Goal: Task Accomplishment & Management: Complete application form

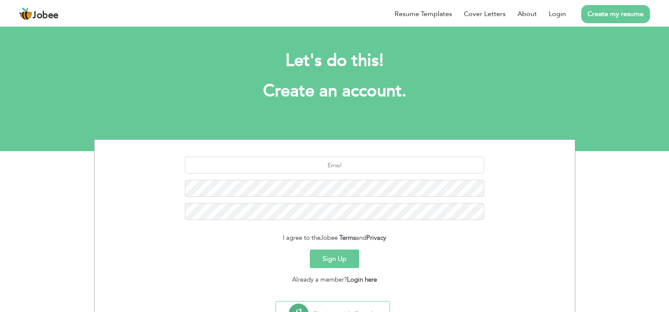
click at [613, 14] on link "Create my resume" at bounding box center [615, 14] width 69 height 18
click at [387, 168] on input "text" at bounding box center [334, 165] width 299 height 17
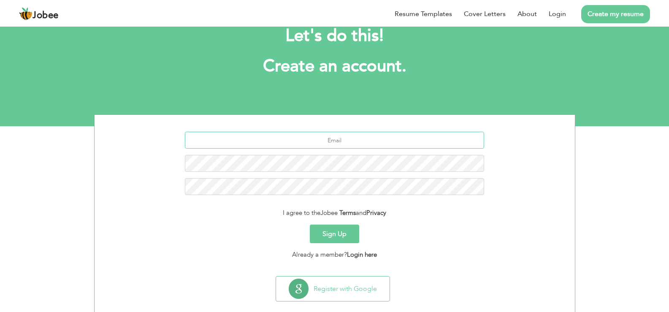
scroll to position [38, 0]
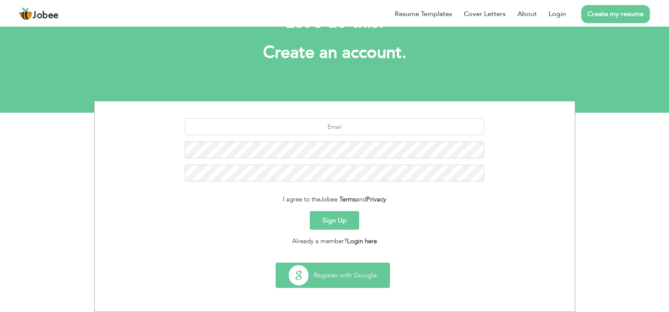
click at [332, 265] on button "Register with Google" at bounding box center [333, 275] width 114 height 24
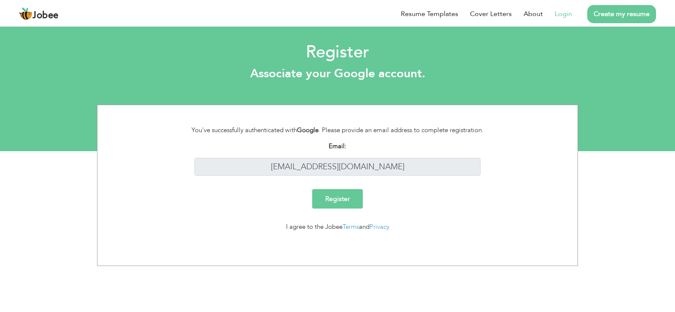
click at [341, 197] on input "Register" at bounding box center [337, 198] width 51 height 19
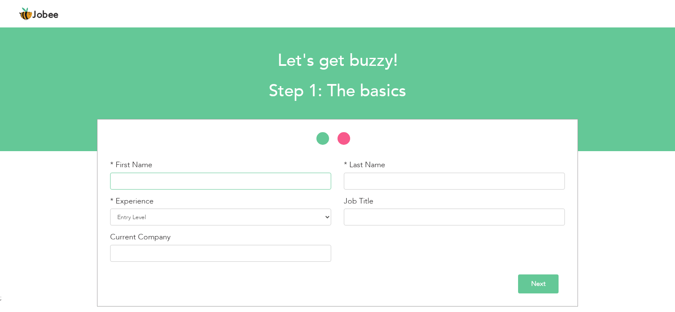
click at [209, 183] on input "text" at bounding box center [220, 181] width 221 height 17
click at [326, 213] on select "Entry Level Less than 1 Year 1 Year 2 Years 3 Years 4 Years 5 Years 6 Years 7 Y…" at bounding box center [220, 217] width 221 height 17
select select "16"
click at [110, 209] on select "Entry Level Less than 1 Year 1 Year 2 Years 3 Years 4 Years 5 Years 6 Years 7 Y…" at bounding box center [220, 217] width 221 height 17
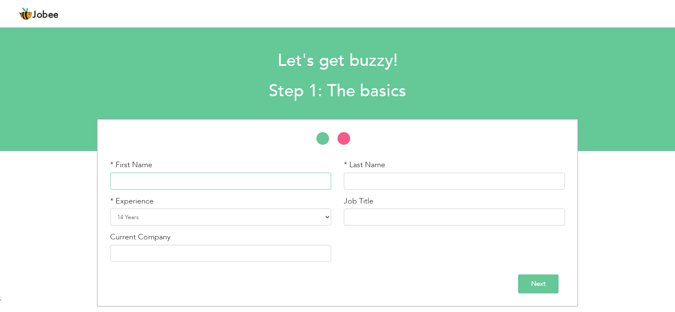
click at [170, 174] on input "text" at bounding box center [220, 181] width 221 height 17
type input "Sheera"
type input "Diego"
type input "Trainer"
type input "Ubiquity Services"
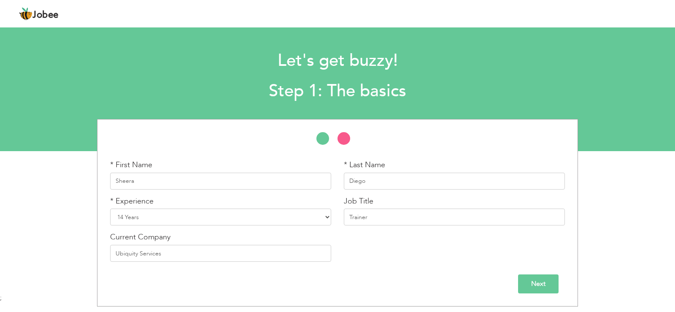
click at [534, 285] on input "Next" at bounding box center [538, 283] width 41 height 19
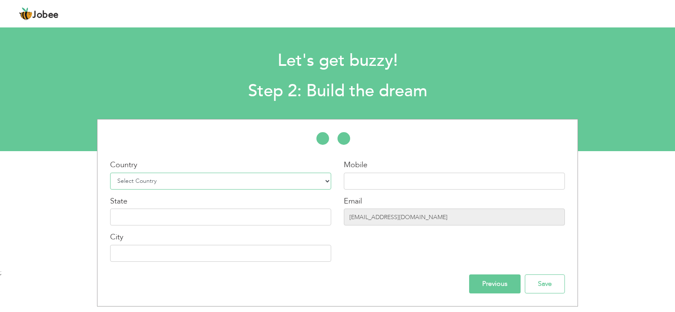
click at [264, 179] on select "Select Country Afghanistan Albania Algeria American Samoa Andorra Angola Anguil…" at bounding box center [220, 181] width 221 height 17
select select "172"
click at [110, 173] on select "Select Country Afghanistan Albania Algeria American Samoa Andorra Angola Anguil…" at bounding box center [220, 181] width 221 height 17
click at [152, 212] on input "text" at bounding box center [220, 217] width 221 height 17
click at [395, 186] on input "text" at bounding box center [454, 181] width 221 height 17
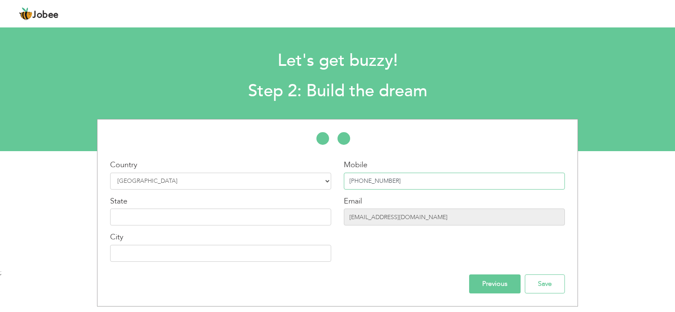
type input "+639260474764"
click at [233, 212] on input "text" at bounding box center [220, 217] width 221 height 17
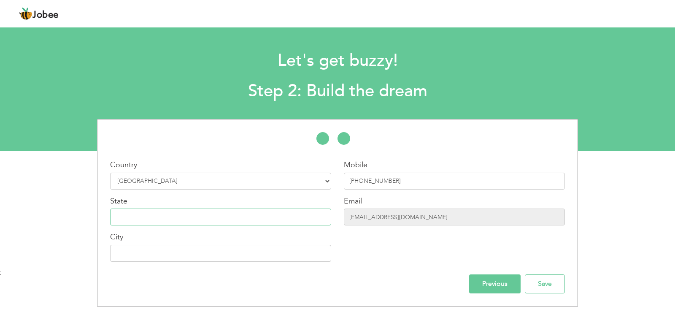
click at [233, 212] on input "text" at bounding box center [220, 217] width 221 height 17
type input "Negros Occidental"
type input "[GEOGRAPHIC_DATA]"
click at [552, 279] on input "Save" at bounding box center [545, 283] width 40 height 19
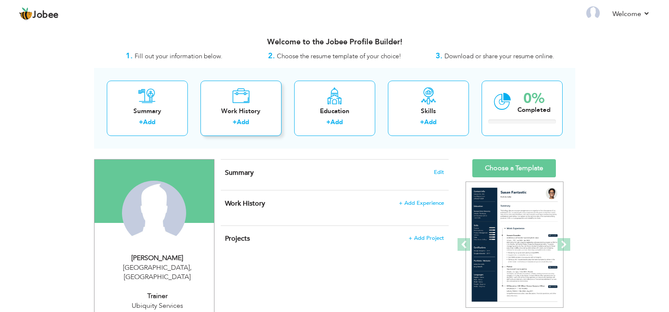
click at [239, 121] on link "Add" at bounding box center [243, 122] width 12 height 8
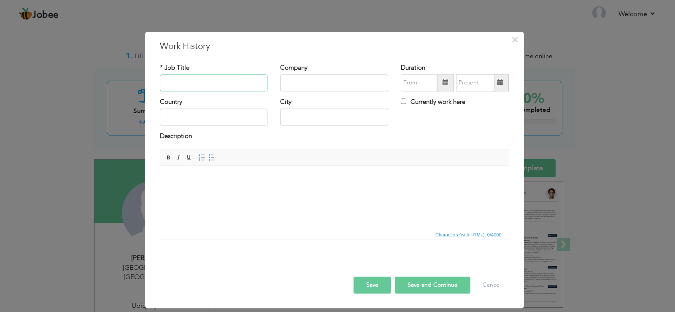
click at [212, 80] on input "text" at bounding box center [214, 82] width 108 height 17
click at [245, 192] on html at bounding box center [334, 179] width 349 height 26
click at [487, 282] on button "Cancel" at bounding box center [492, 285] width 35 height 17
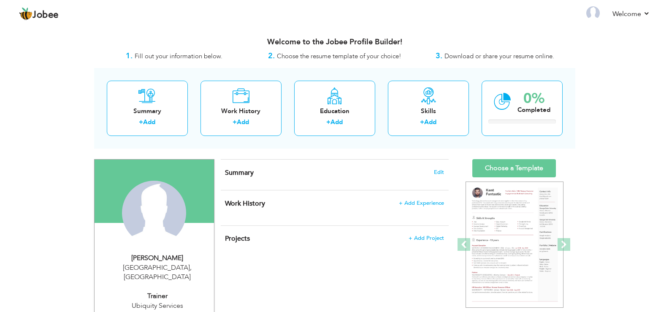
click at [629, 179] on div "View Resume Export PDF Profile Summary Public Link Experience Education Awards …" at bounding box center [334, 315] width 669 height 581
click at [645, 14] on link "Welcome" at bounding box center [632, 14] width 38 height 10
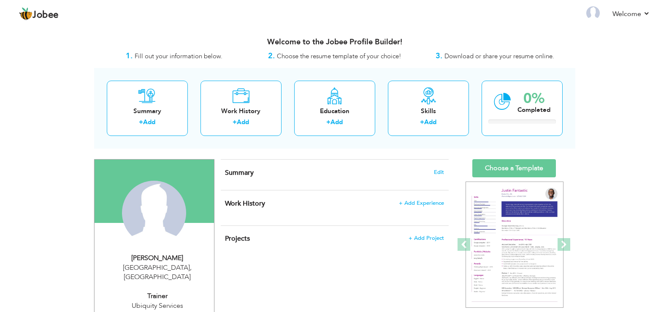
click at [603, 180] on div "View Resume Export PDF Profile Summary Public Link Experience Education Awards …" at bounding box center [334, 315] width 669 height 581
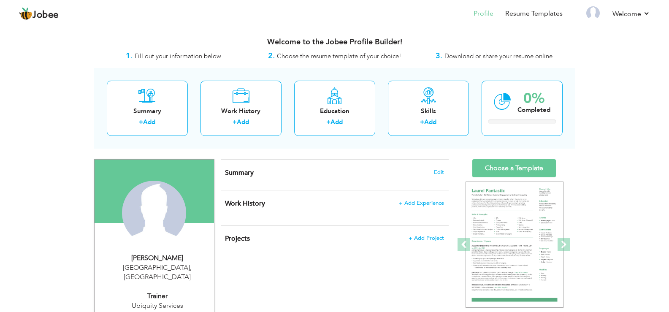
click at [588, 133] on div "View Resume Export PDF Profile Summary Public Link Experience Education Awards …" at bounding box center [334, 315] width 669 height 581
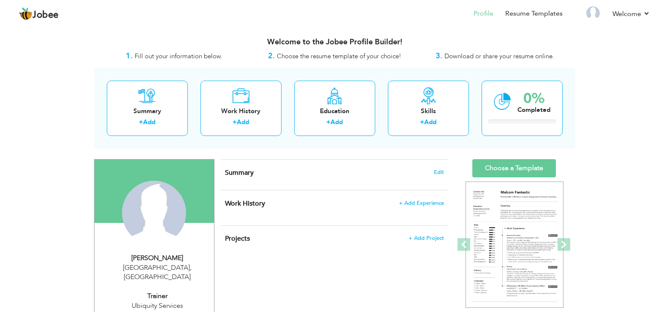
drag, startPoint x: 625, startPoint y: 76, endPoint x: 630, endPoint y: 65, distance: 12.5
click at [627, 72] on div "View Resume Export PDF Profile Summary Public Link Experience Education Awards …" at bounding box center [334, 315] width 669 height 581
click at [635, 8] on li "Welcome Settings Log off" at bounding box center [625, 14] width 49 height 23
click at [600, 60] on link "Log off" at bounding box center [612, 57] width 76 height 18
